Goal: Check status: Check status

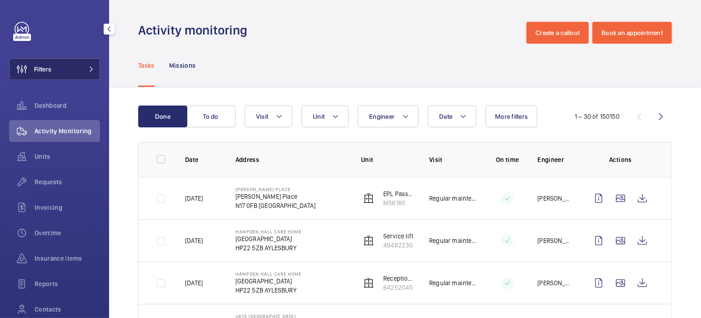
click at [61, 69] on button "Filters" at bounding box center [54, 69] width 91 height 22
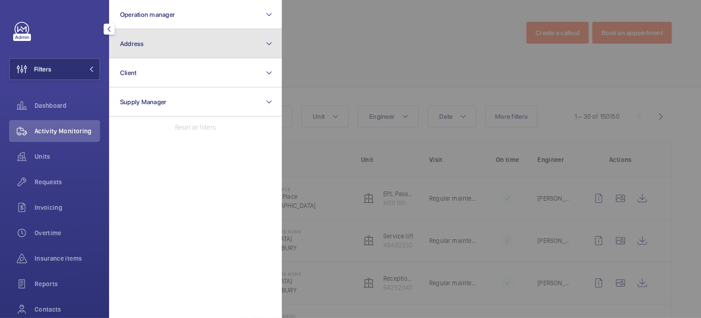
click at [166, 49] on button "Address" at bounding box center [195, 43] width 173 height 29
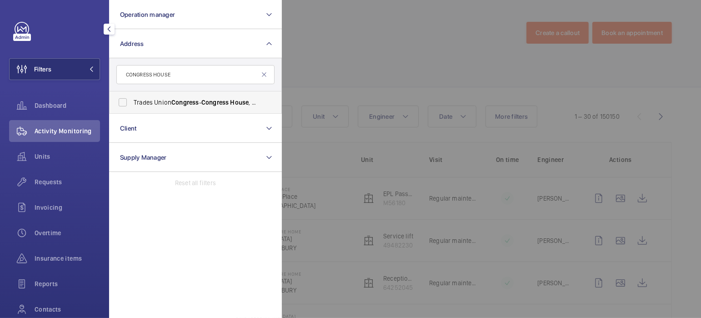
type input "CONGRESS HOUSE"
click at [164, 105] on span "Trades Union Congress - [GEOGRAPHIC_DATA] 3LS" at bounding box center [196, 102] width 125 height 9
click at [132, 105] on input "Trades Union Congress - [GEOGRAPHIC_DATA] 3LS" at bounding box center [123, 102] width 18 height 18
checkbox input "true"
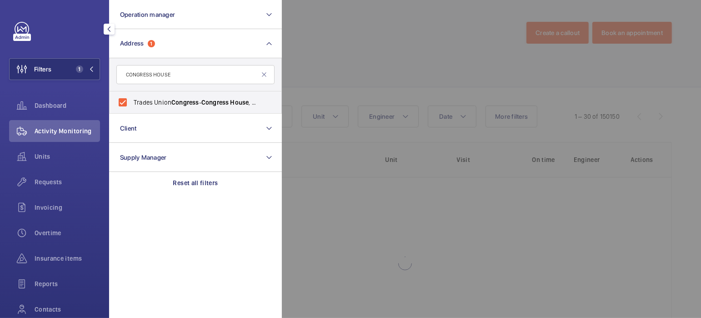
click at [381, 40] on div at bounding box center [632, 159] width 701 height 318
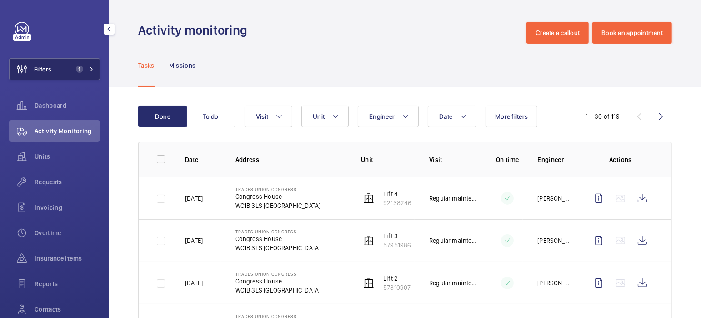
click at [76, 65] on span "1" at bounding box center [79, 68] width 7 height 7
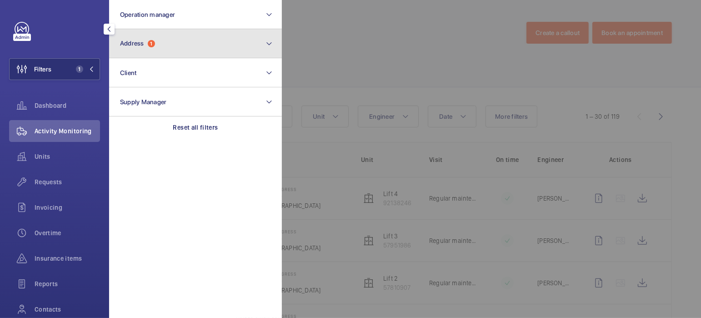
click at [127, 47] on button "Address 1" at bounding box center [195, 43] width 173 height 29
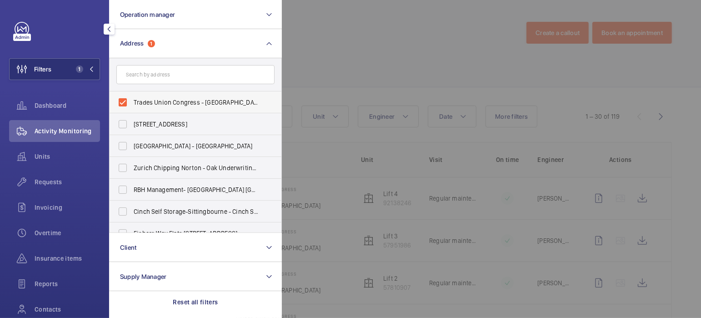
click at [135, 101] on span "Trades Union Congress - [GEOGRAPHIC_DATA] 3LS" at bounding box center [196, 102] width 125 height 9
click at [124, 103] on label "Trades Union Congress - [GEOGRAPHIC_DATA] 3LS" at bounding box center [188, 102] width 158 height 22
click at [124, 103] on input "Trades Union Congress - [GEOGRAPHIC_DATA] 3LS" at bounding box center [123, 102] width 18 height 18
checkbox input "false"
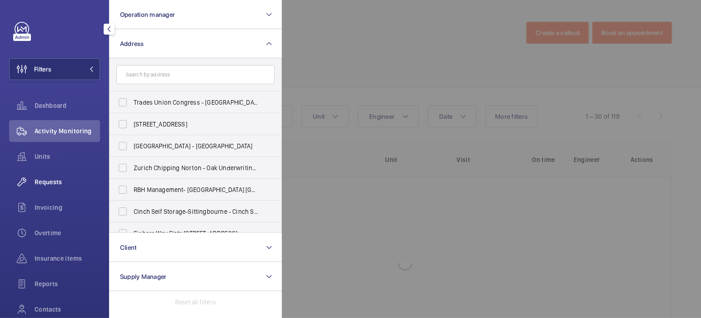
click at [48, 182] on span "Requests" at bounding box center [67, 181] width 65 height 9
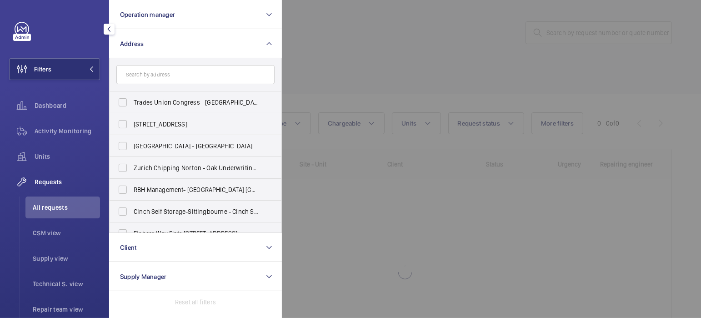
click at [413, 56] on div at bounding box center [632, 159] width 701 height 318
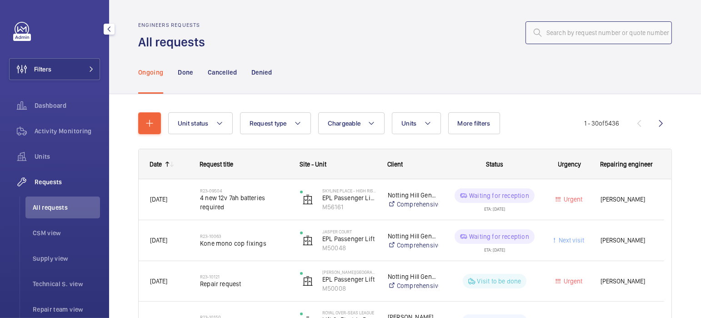
click at [587, 36] on input "text" at bounding box center [598, 32] width 146 height 23
paste input "R25-11271"
type input "R25-11271"
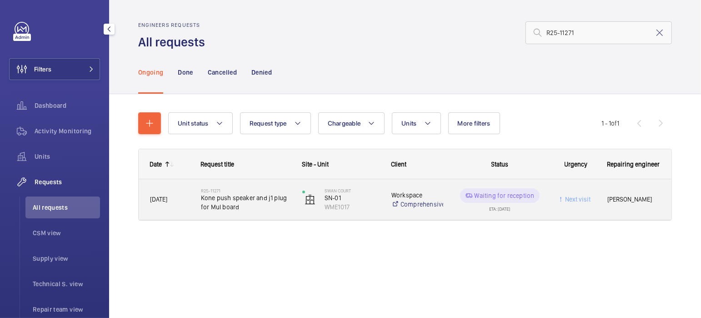
click at [471, 207] on wm-front-pills-cell "Waiting for reception ETA: [DATE]" at bounding box center [500, 199] width 90 height 23
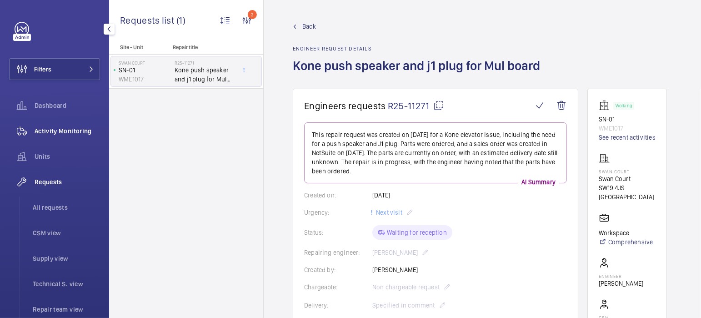
click at [60, 134] on span "Activity Monitoring" at bounding box center [67, 130] width 65 height 9
